Goal: Contribute content: Add original content to the website for others to see

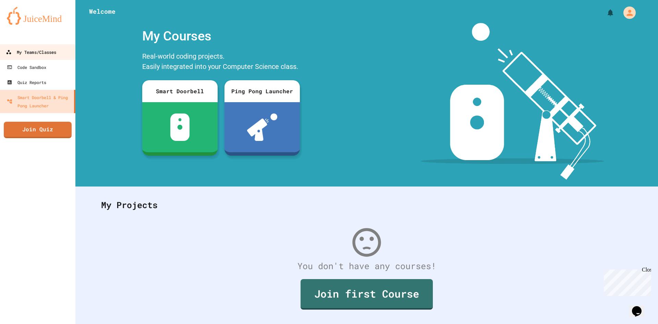
click at [38, 50] on div "My Teams/Classes" at bounding box center [31, 52] width 50 height 9
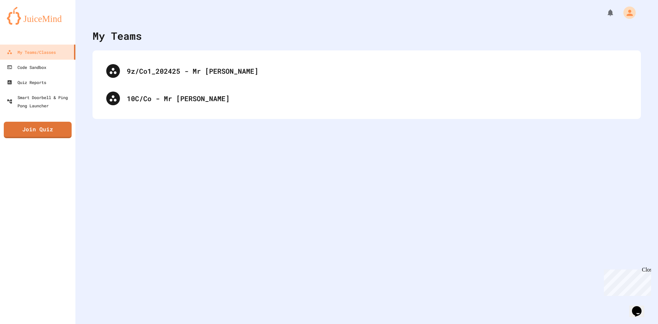
click at [218, 114] on div "9z/Co1_202425 - Mr [PERSON_NAME] 10C/Co - Mr [PERSON_NAME]" at bounding box center [367, 84] width 548 height 69
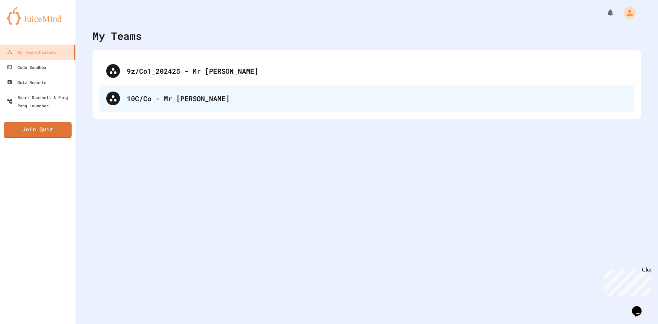
click at [218, 107] on div "10C/Co - Mr [PERSON_NAME]" at bounding box center [366, 98] width 535 height 27
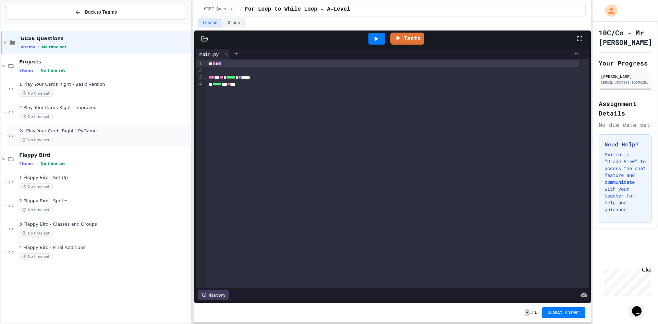
click at [91, 137] on div "No time set" at bounding box center [104, 140] width 170 height 7
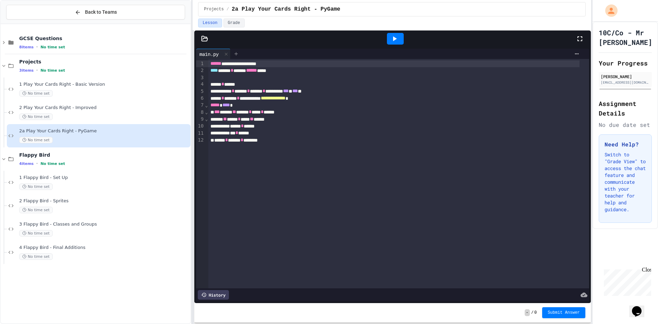
click at [233, 51] on div at bounding box center [236, 54] width 11 height 10
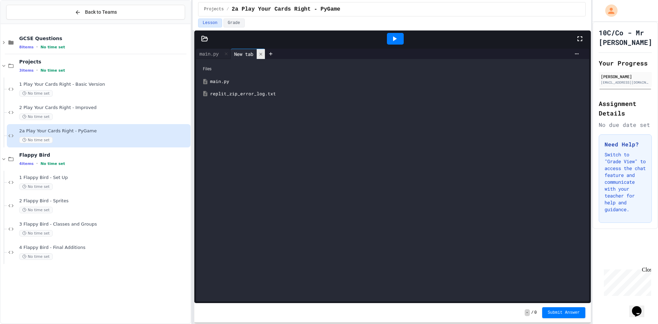
click at [263, 52] on icon at bounding box center [260, 54] width 5 height 5
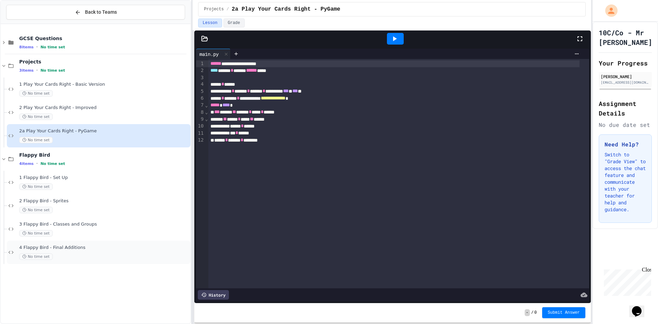
click at [91, 248] on span "4 Flappy Bird - Final Additions" at bounding box center [104, 248] width 170 height 6
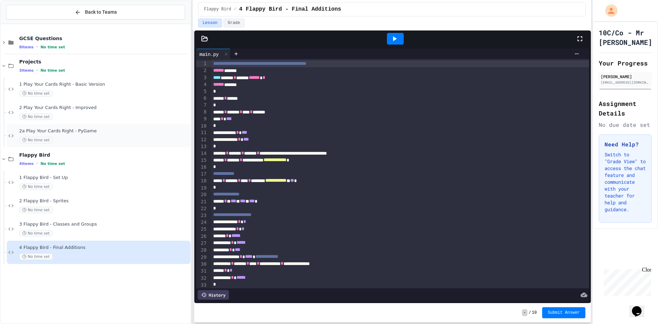
click at [72, 137] on div "No time set" at bounding box center [104, 140] width 170 height 7
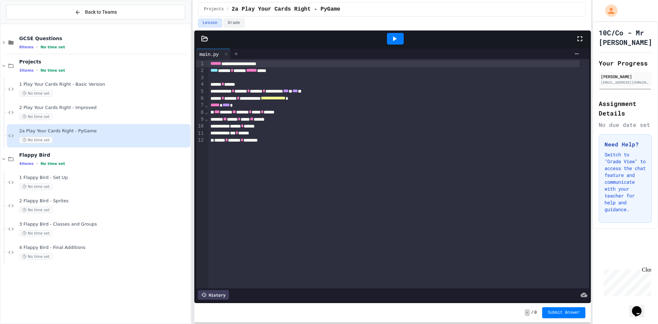
click at [237, 52] on icon at bounding box center [235, 53] width 5 height 5
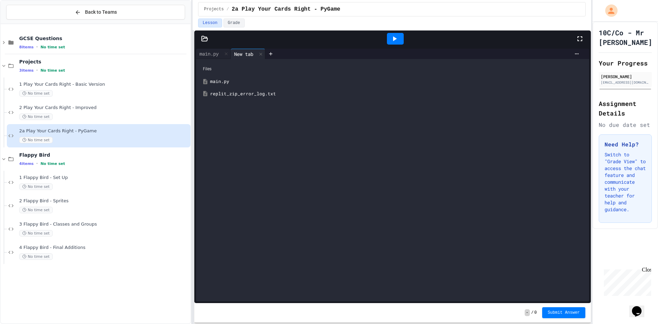
click at [574, 57] on div at bounding box center [423, 54] width 317 height 10
click at [575, 54] on icon at bounding box center [577, 53] width 4 height 1
click at [572, 54] on div at bounding box center [329, 162] width 658 height 324
click at [204, 55] on div "main.py" at bounding box center [209, 53] width 26 height 7
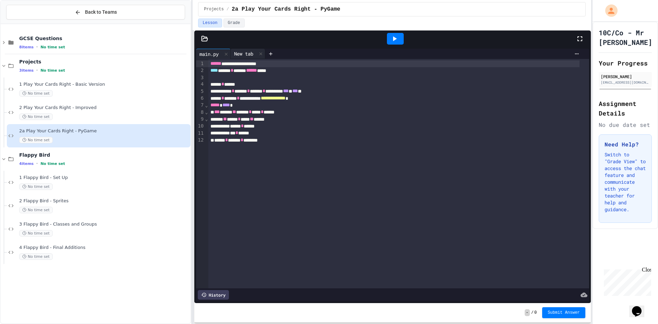
click at [251, 51] on div "New tab" at bounding box center [244, 53] width 26 height 7
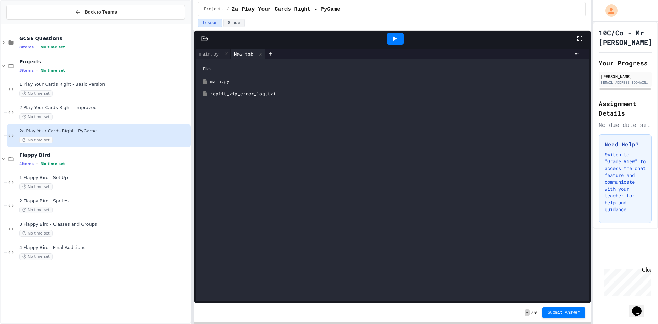
drag, startPoint x: 270, startPoint y: 150, endPoint x: 206, endPoint y: 142, distance: 65.3
click at [206, 142] on div "Files main.py replit_zip_error_log.txt" at bounding box center [392, 180] width 393 height 242
click at [273, 54] on icon at bounding box center [270, 53] width 5 height 5
click at [296, 54] on icon at bounding box center [295, 54] width 5 height 5
click at [570, 57] on div at bounding box center [423, 54] width 317 height 10
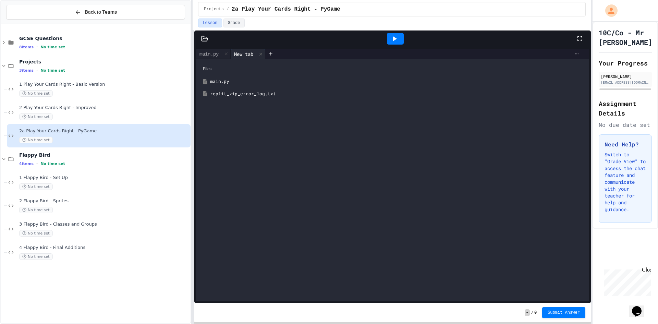
click at [574, 56] on icon at bounding box center [576, 53] width 5 height 5
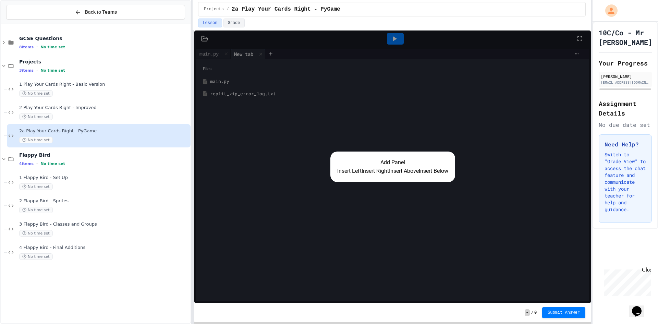
click at [418, 200] on div "Add Panel Insert Left Insert Right Insert Above Insert Below" at bounding box center [392, 167] width 397 height 272
click at [367, 174] on button "Insert Right" at bounding box center [375, 171] width 27 height 8
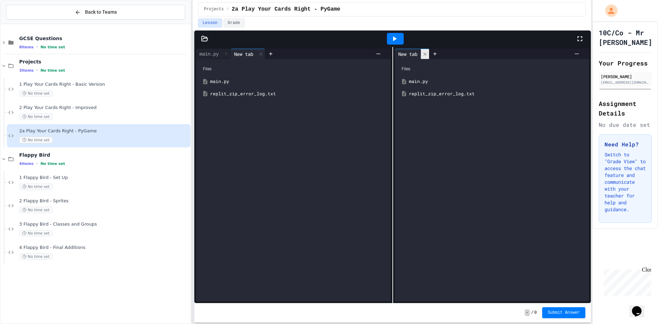
click at [423, 56] on icon at bounding box center [425, 54] width 5 height 5
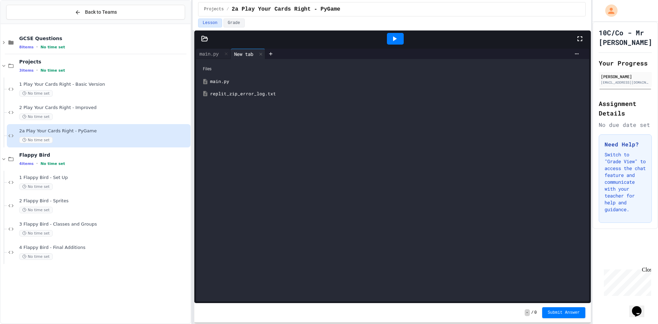
click at [202, 36] on icon at bounding box center [204, 38] width 7 height 7
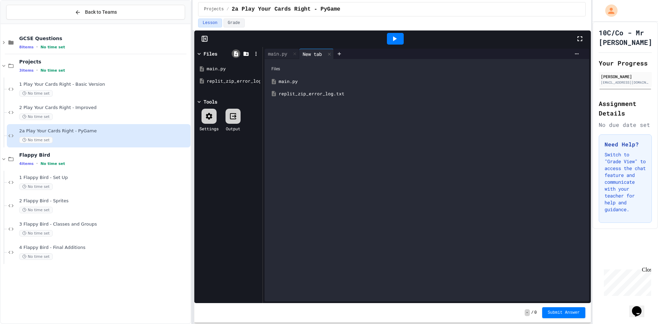
click at [238, 56] on icon at bounding box center [236, 53] width 4 height 5
click at [244, 57] on div at bounding box center [246, 53] width 9 height 9
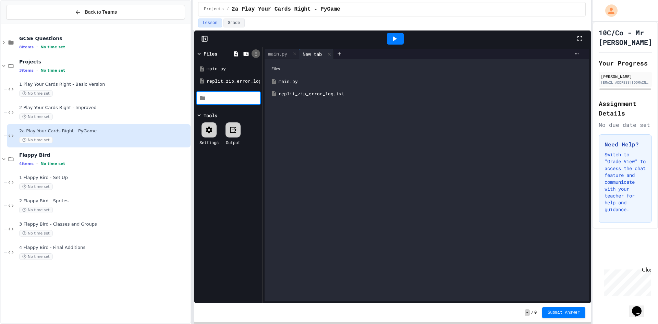
click at [255, 55] on icon at bounding box center [256, 54] width 6 height 6
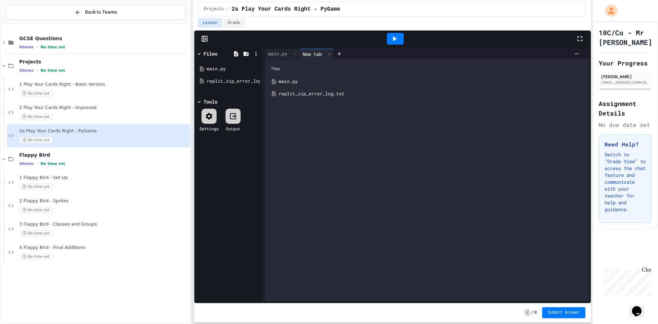
click at [508, 121] on icon at bounding box center [512, 125] width 8 height 8
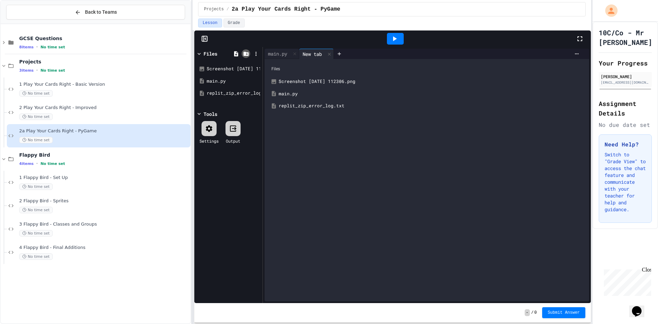
click at [246, 54] on icon at bounding box center [245, 54] width 5 height 4
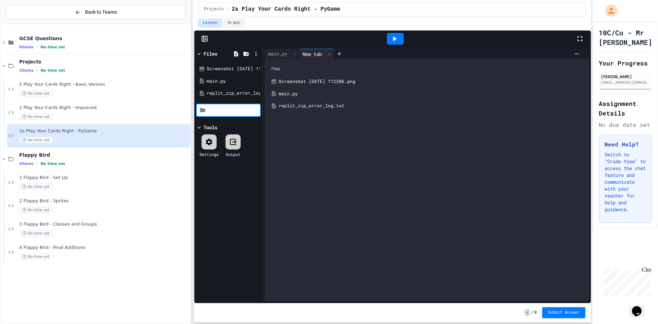
click at [207, 108] on input at bounding box center [233, 110] width 52 height 7
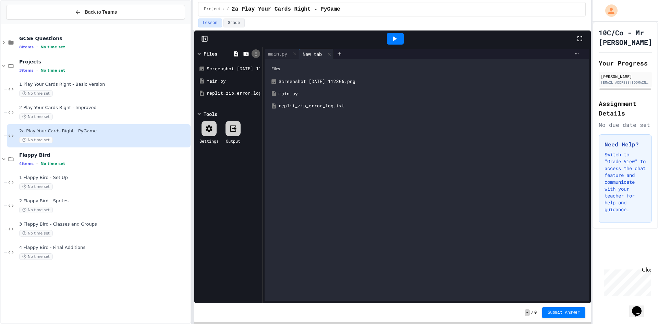
click at [257, 53] on icon at bounding box center [256, 54] width 6 height 6
click at [508, 121] on div at bounding box center [514, 125] width 12 height 8
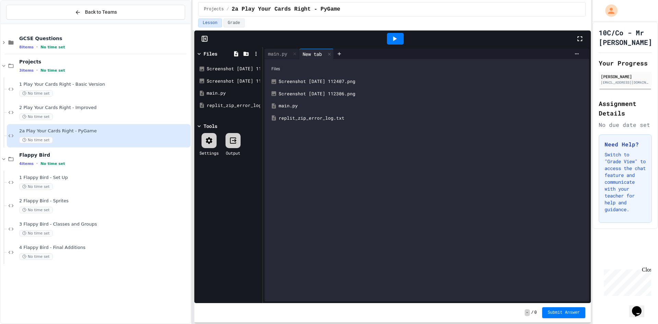
click at [320, 94] on div "Screenshot [DATE] 112306.png" at bounding box center [432, 93] width 306 height 7
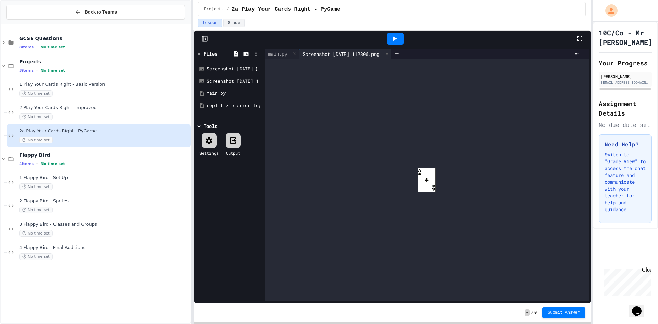
click at [226, 66] on div "Screenshot [DATE] 112407.png" at bounding box center [230, 68] width 46 height 7
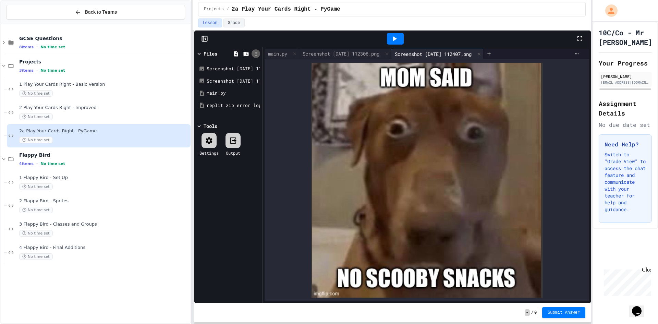
click at [254, 55] on icon at bounding box center [256, 54] width 6 height 6
click at [502, 119] on li "Upload file" at bounding box center [507, 125] width 11 height 12
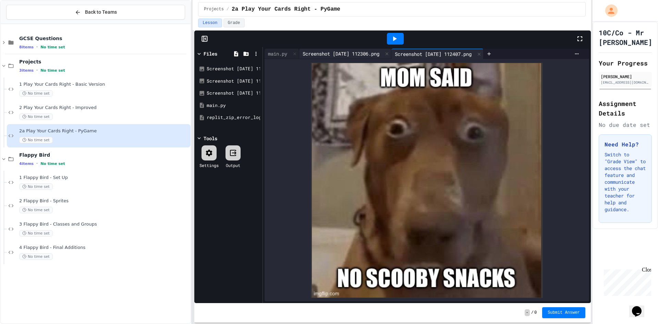
click at [333, 54] on div "Screenshot [DATE] 112306.png" at bounding box center [341, 53] width 84 height 7
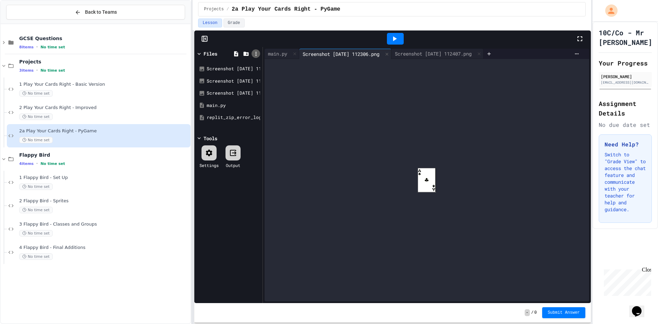
click at [258, 55] on icon at bounding box center [256, 54] width 6 height 6
click at [502, 119] on li "Upload file" at bounding box center [507, 125] width 11 height 12
click at [226, 107] on div "Screenshot [DATE] 112646.png" at bounding box center [230, 105] width 46 height 7
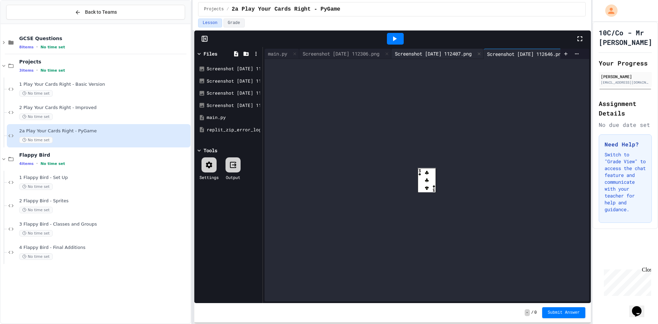
click at [475, 50] on div "Screenshot [DATE] 112407.png" at bounding box center [433, 53] width 84 height 7
click at [371, 50] on div "Screenshot [DATE] 112306.png" at bounding box center [341, 53] width 84 height 7
click at [470, 51] on div "Screenshot [DATE] 112407.png" at bounding box center [433, 53] width 84 height 7
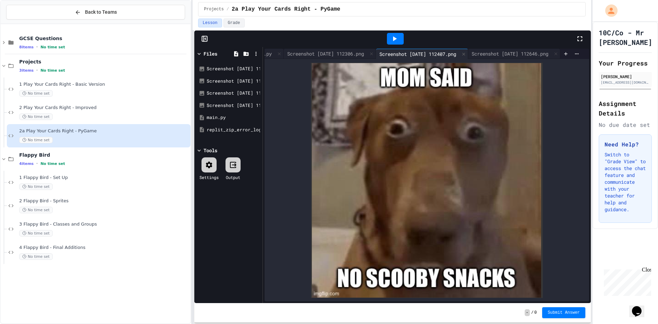
scroll to position [0, 70]
click at [468, 51] on div "Screenshot [DATE] 112646.png" at bounding box center [510, 53] width 84 height 7
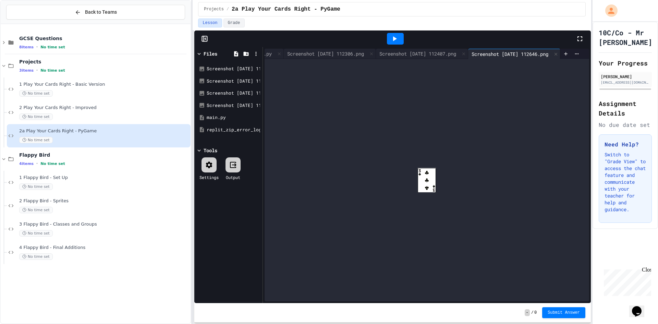
scroll to position [0, 0]
click at [366, 52] on div "Screenshot [DATE] 112306.png" at bounding box center [341, 53] width 84 height 7
click at [230, 93] on div "Screenshot [DATE] 112536.png" at bounding box center [230, 93] width 46 height 7
click at [254, 53] on icon at bounding box center [256, 54] width 6 height 6
click at [502, 119] on li "Upload file" at bounding box center [507, 125] width 11 height 12
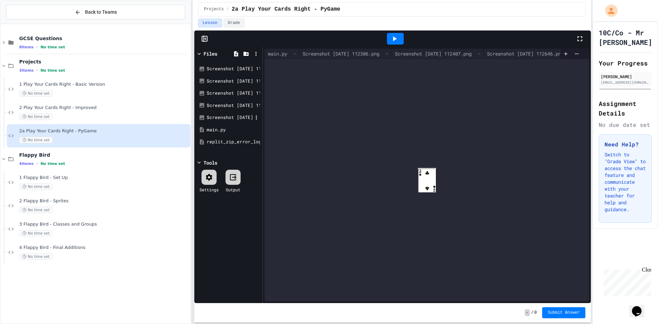
click at [229, 119] on div "Screenshot [DATE] 112750.png" at bounding box center [230, 117] width 46 height 7
click at [228, 105] on div "Screenshot [DATE] 112646.png" at bounding box center [230, 105] width 46 height 7
click at [227, 93] on div "Screenshot [DATE] 112536.png" at bounding box center [230, 93] width 46 height 7
drag, startPoint x: 226, startPoint y: 79, endPoint x: 225, endPoint y: 75, distance: 3.5
click at [225, 78] on div "Screenshot [DATE] 112306.png" at bounding box center [230, 81] width 46 height 7
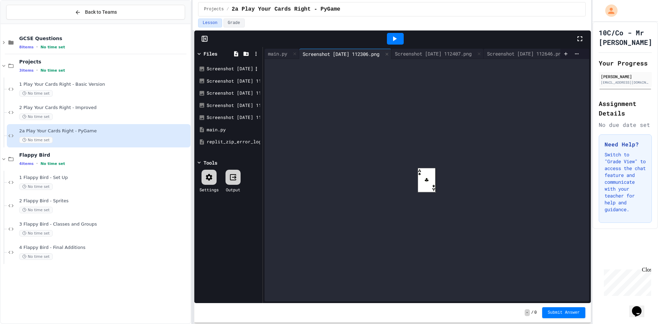
click at [224, 67] on div "Screenshot [DATE] 112407.png" at bounding box center [230, 68] width 46 height 7
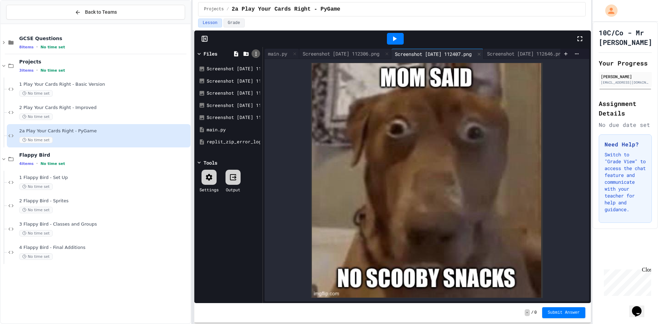
click at [255, 51] on icon at bounding box center [256, 54] width 6 height 6
click at [502, 119] on li "Upload file" at bounding box center [507, 125] width 11 height 12
click at [259, 52] on div at bounding box center [256, 53] width 9 height 9
click at [510, 122] on icon at bounding box center [512, 125] width 5 height 6
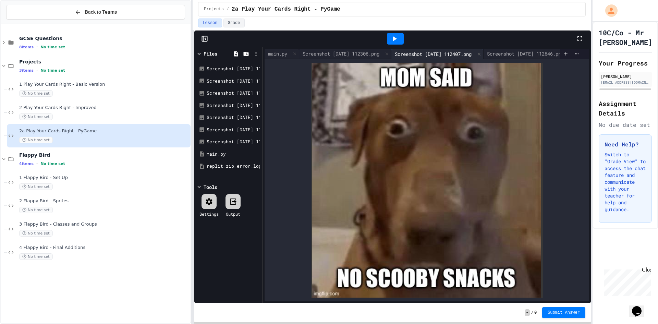
click at [528, 48] on div "main.py Screenshot [DATE] 112306.png Screenshot [DATE] 112407.png Screenshot [D…" at bounding box center [427, 175] width 328 height 256
click at [531, 51] on div "Screenshot [DATE] 112646.png" at bounding box center [526, 53] width 84 height 7
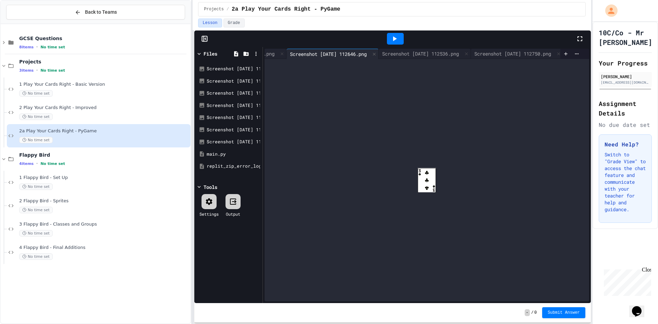
scroll to position [0, 288]
click at [487, 51] on div "Screenshot [DATE] 112750.png" at bounding box center [510, 53] width 84 height 7
click at [482, 48] on div at bounding box center [395, 38] width 361 height 19
click at [400, 50] on div "Screenshot [DATE] 112536.png" at bounding box center [418, 53] width 84 height 7
click at [220, 141] on div "Screenshot [DATE] 113502.png" at bounding box center [230, 141] width 46 height 7
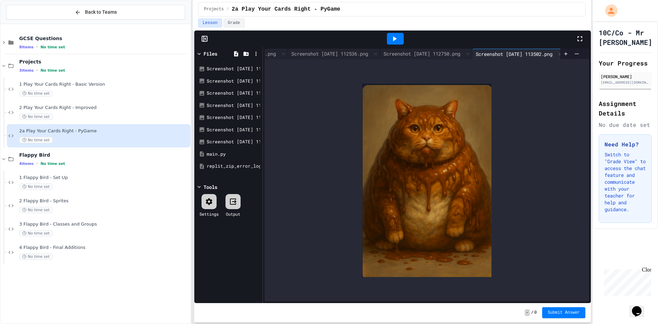
click at [410, 46] on div at bounding box center [395, 38] width 361 height 19
click at [372, 50] on div "Screenshot [DATE] 112536.png" at bounding box center [330, 53] width 84 height 7
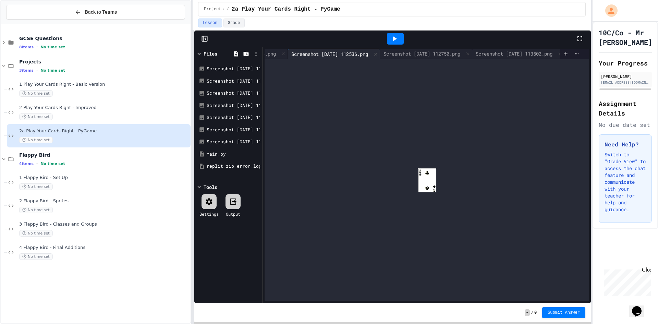
click at [483, 48] on div "main.py Screenshot [DATE] 112306.png Screenshot [DATE] 112407.png Screenshot [D…" at bounding box center [427, 175] width 328 height 256
click at [464, 50] on div "Screenshot [DATE] 112750.png" at bounding box center [422, 53] width 84 height 7
click at [226, 131] on div "Screenshot [DATE] 113307.png" at bounding box center [230, 129] width 46 height 7
click at [256, 54] on icon at bounding box center [256, 54] width 6 height 6
click at [510, 122] on icon at bounding box center [512, 125] width 5 height 6
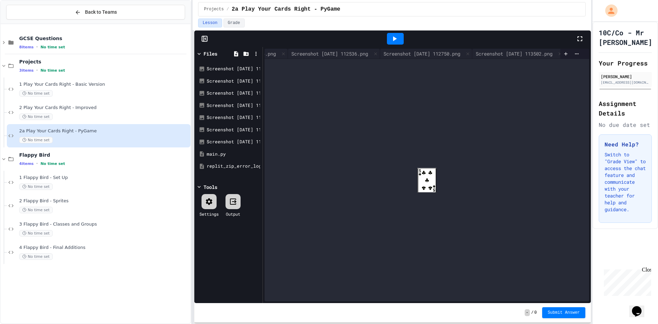
click at [241, 139] on div at bounding box center [329, 162] width 658 height 324
click at [226, 144] on div "Screenshot [DATE] 113502.png" at bounding box center [230, 141] width 46 height 7
click at [228, 129] on div "Screenshot [DATE] 113307.png" at bounding box center [230, 129] width 46 height 7
click at [228, 117] on div "Screenshot [DATE] 112750.png" at bounding box center [230, 117] width 46 height 7
click at [232, 118] on div "Screenshot [DATE] 112750.png" at bounding box center [230, 117] width 46 height 7
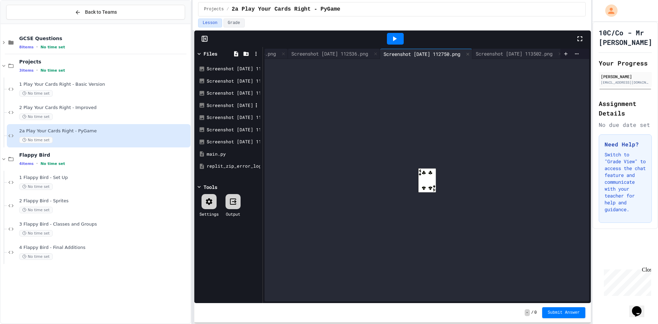
click at [235, 104] on div "Screenshot [DATE] 112646.png" at bounding box center [230, 105] width 46 height 7
click at [234, 94] on div "Screenshot [DATE] 112536.png" at bounding box center [230, 93] width 46 height 7
click at [232, 82] on div "Screenshot [DATE] 112306.png" at bounding box center [230, 81] width 46 height 7
click at [232, 68] on div "Screenshot [DATE] 112407.png" at bounding box center [230, 68] width 46 height 7
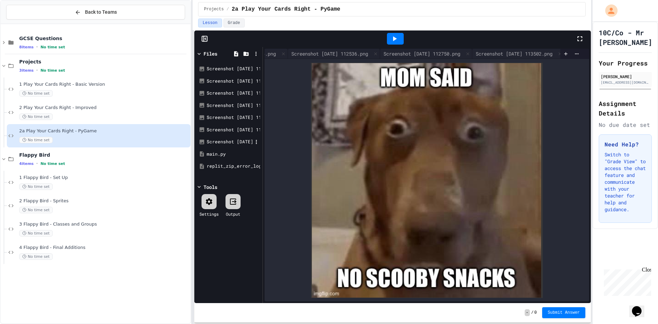
click at [226, 142] on div "Screenshot [DATE] 113502.png" at bounding box center [230, 141] width 46 height 7
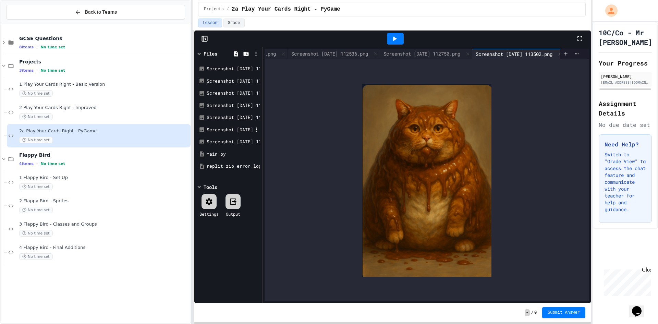
click at [220, 129] on div "Screenshot [DATE] 113307.png" at bounding box center [230, 129] width 46 height 7
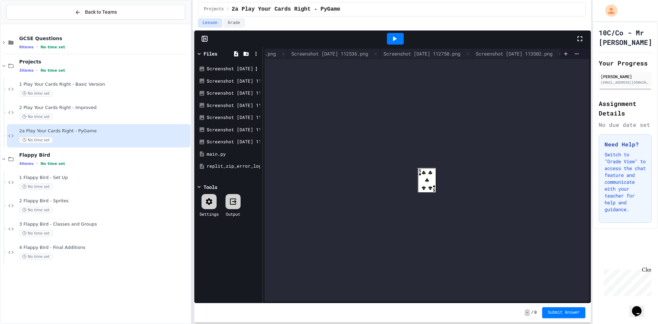
click at [231, 73] on div "Screenshot [DATE] 112407.png" at bounding box center [228, 69] width 65 height 12
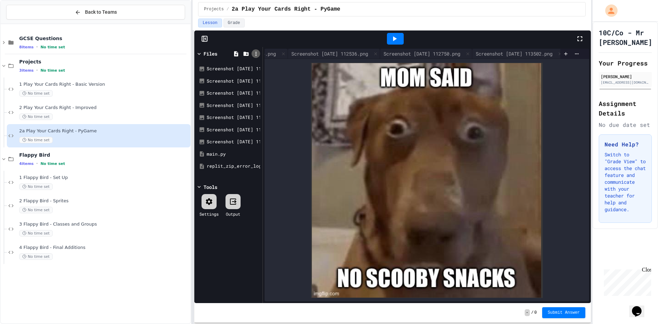
click at [256, 52] on icon at bounding box center [255, 54] width 1 height 4
click at [508, 121] on icon at bounding box center [512, 125] width 8 height 8
click at [254, 54] on icon at bounding box center [256, 54] width 6 height 6
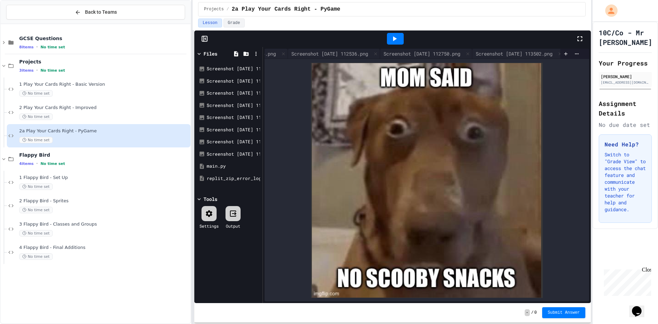
click at [510, 122] on icon at bounding box center [512, 125] width 5 height 6
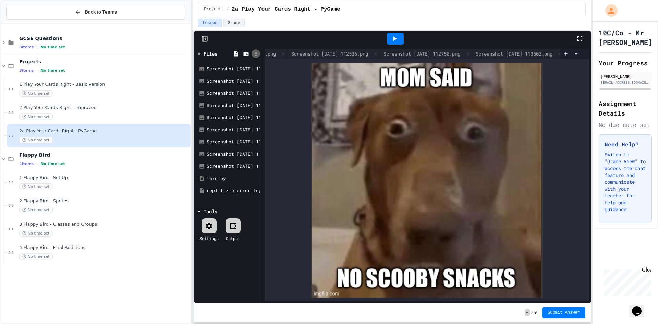
click at [253, 56] on div at bounding box center [256, 53] width 9 height 9
click at [508, 121] on div at bounding box center [514, 125] width 12 height 8
click at [256, 53] on icon at bounding box center [255, 54] width 1 height 4
click at [508, 121] on icon at bounding box center [512, 125] width 8 height 8
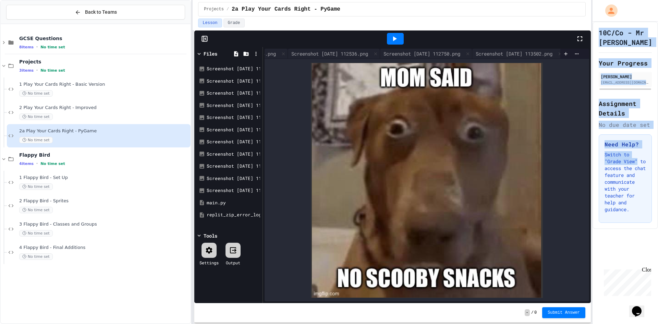
click at [610, 323] on div "10C/Co - Mr [PERSON_NAME] Your Progress [PERSON_NAME] [EMAIL_ADDRESS][DOMAIN_NA…" at bounding box center [625, 162] width 65 height 324
click at [256, 51] on icon at bounding box center [256, 54] width 6 height 6
click at [502, 119] on li "Upload file" at bounding box center [507, 125] width 11 height 12
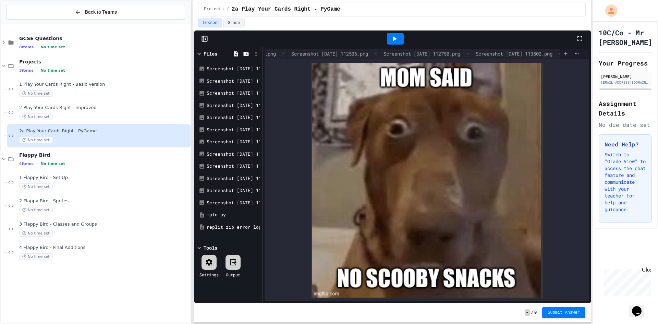
click at [254, 49] on div at bounding box center [256, 54] width 10 height 10
click at [255, 55] on icon at bounding box center [256, 54] width 6 height 6
drag, startPoint x: 262, startPoint y: 66, endPoint x: 266, endPoint y: 69, distance: 4.4
click at [508, 121] on div at bounding box center [514, 125] width 12 height 8
click at [205, 257] on div "Tools" at bounding box center [211, 259] width 14 height 7
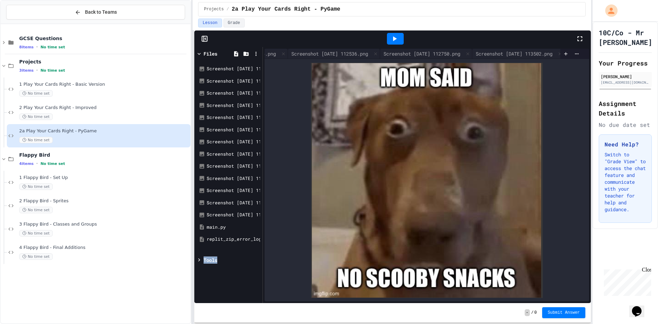
click at [205, 257] on div "Tools" at bounding box center [211, 259] width 14 height 7
click at [204, 275] on div at bounding box center [209, 274] width 15 height 15
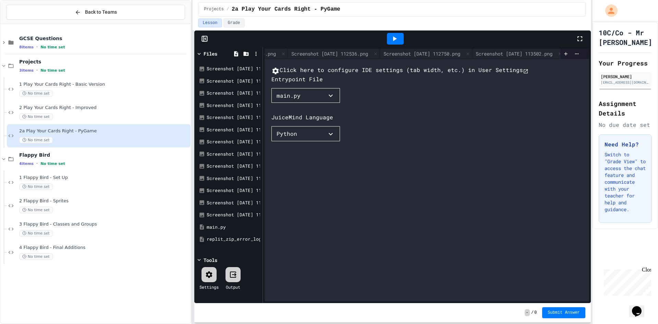
click at [314, 141] on button "Python" at bounding box center [305, 133] width 69 height 15
click at [401, 166] on div at bounding box center [329, 162] width 658 height 324
click at [218, 218] on div "Screenshot [DATE] 114417.png" at bounding box center [228, 215] width 65 height 12
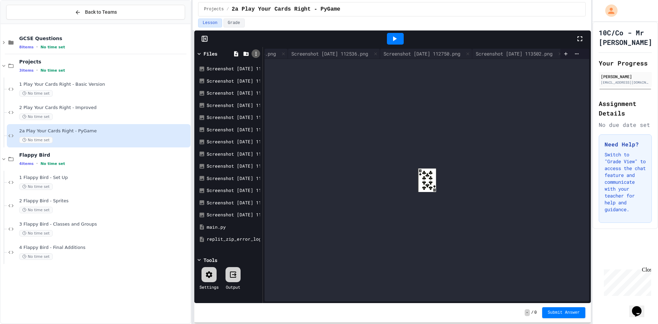
click at [255, 56] on icon at bounding box center [256, 54] width 6 height 6
click at [510, 122] on icon at bounding box center [512, 125] width 5 height 6
